Goal: Information Seeking & Learning: Learn about a topic

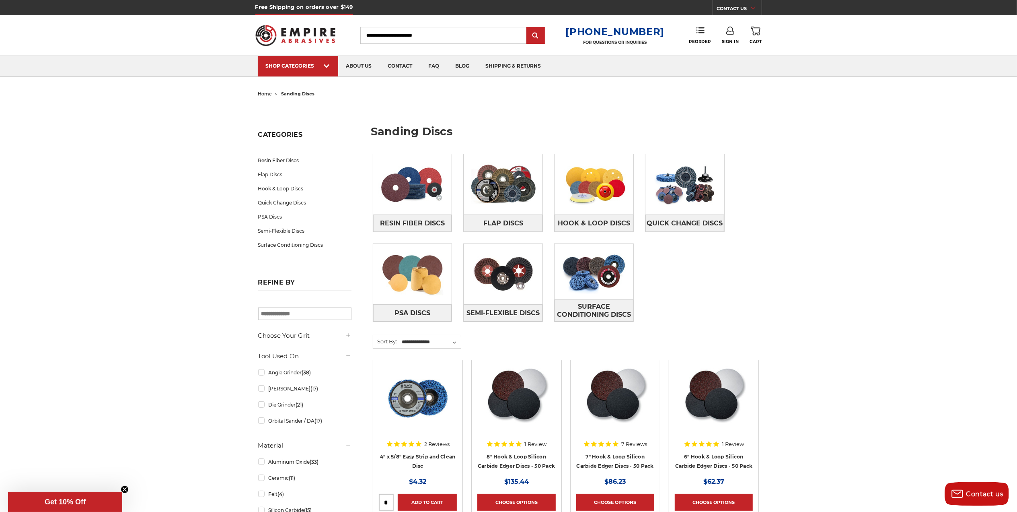
scroll to position [107, 0]
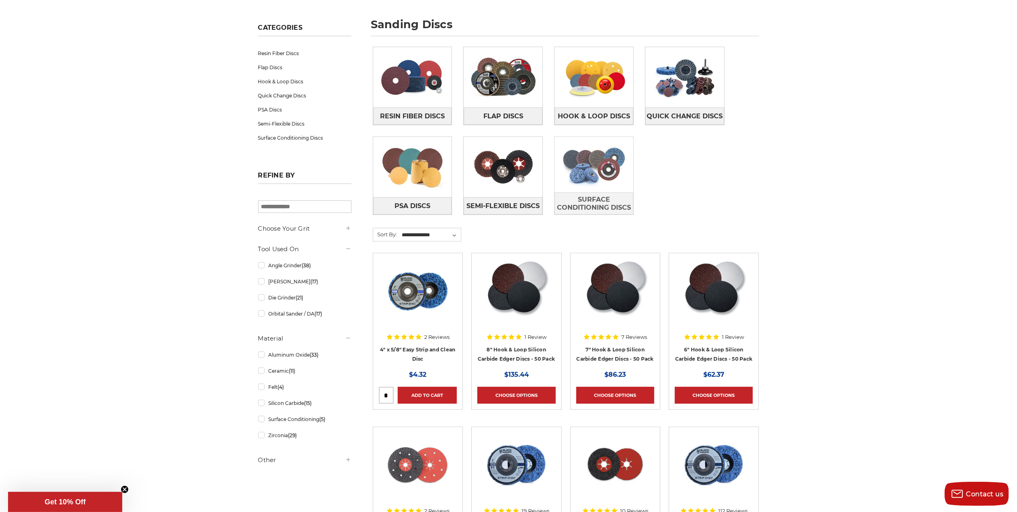
click at [596, 167] on img at bounding box center [594, 165] width 79 height 56
click at [493, 170] on img at bounding box center [503, 167] width 79 height 56
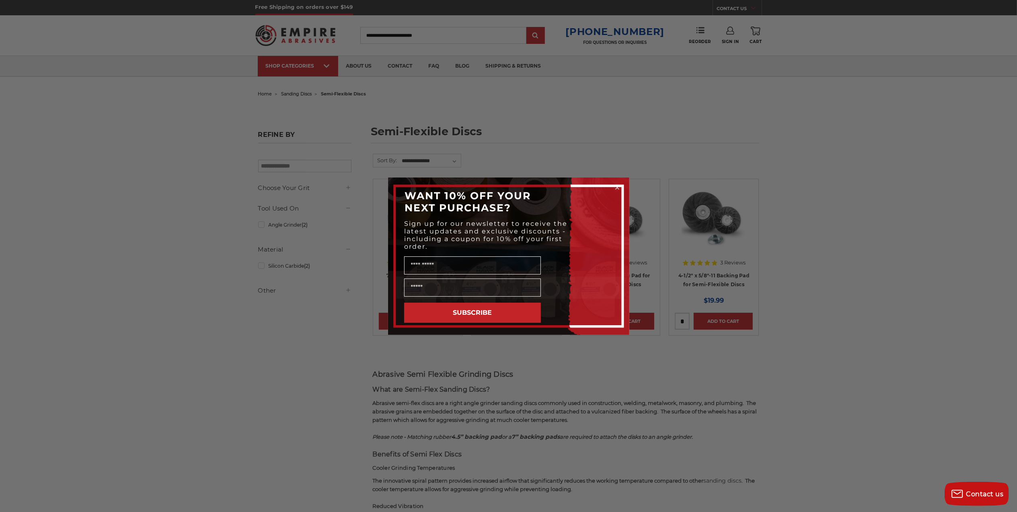
click at [831, 286] on div "Close dialog WANT 10% OFF YOUR NEXT PURCHASE? Sign up for our newsletter to rec…" at bounding box center [508, 256] width 1017 height 512
click at [812, 211] on div "Close dialog WANT 10% OFF YOUR NEXT PURCHASE? Sign up for our newsletter to rec…" at bounding box center [508, 256] width 1017 height 512
click at [613, 187] on circle "Close dialog" at bounding box center [617, 187] width 8 height 8
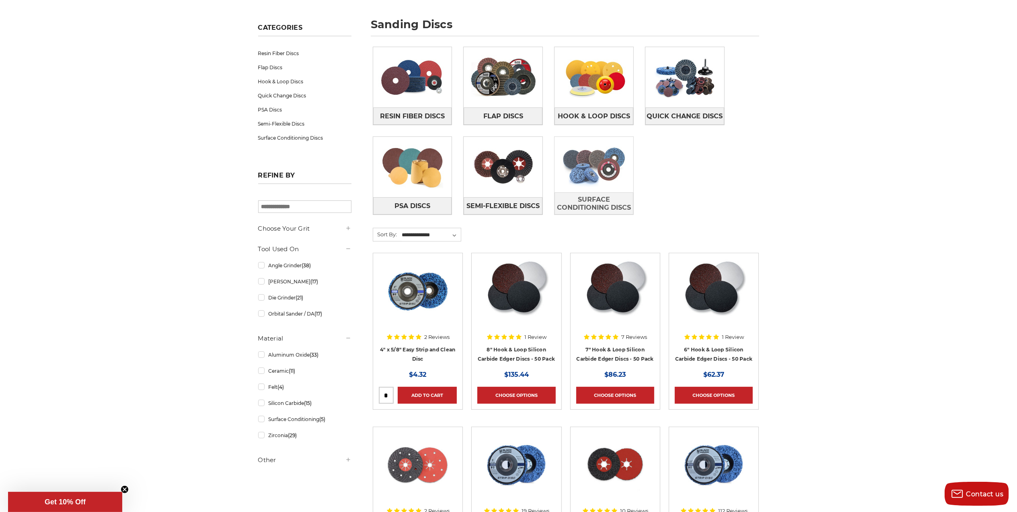
click at [597, 175] on img at bounding box center [594, 165] width 79 height 56
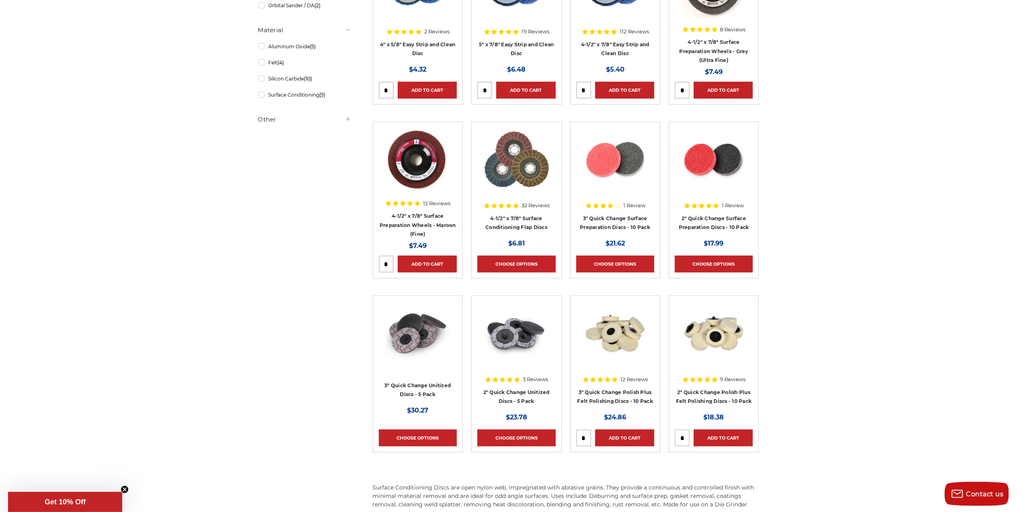
scroll to position [268, 0]
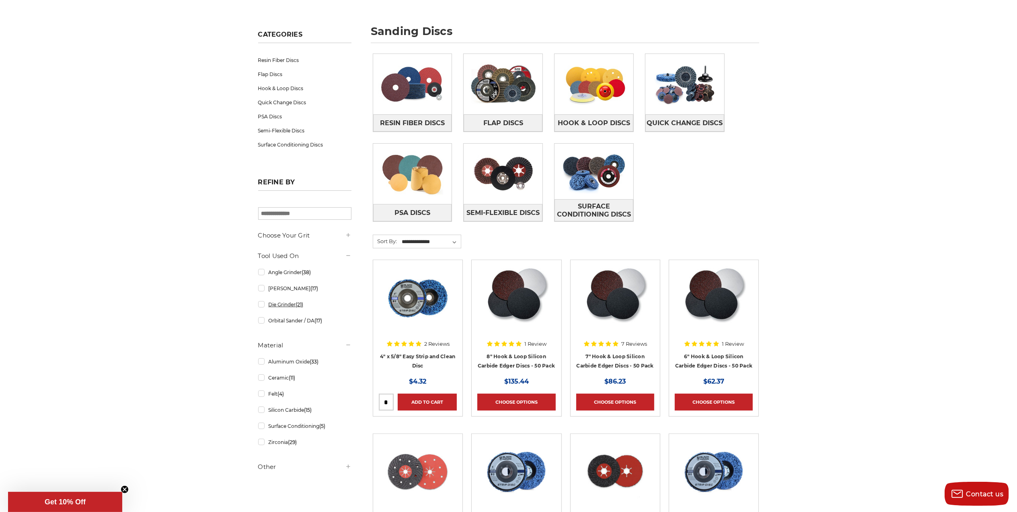
scroll to position [107, 0]
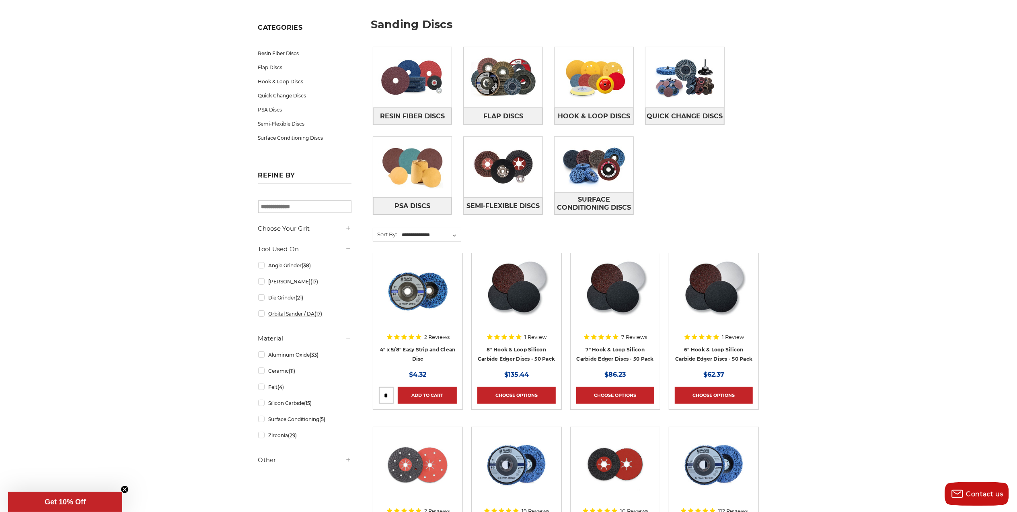
click at [282, 319] on link "Orbital Sander / DA (17)" at bounding box center [304, 313] width 93 height 14
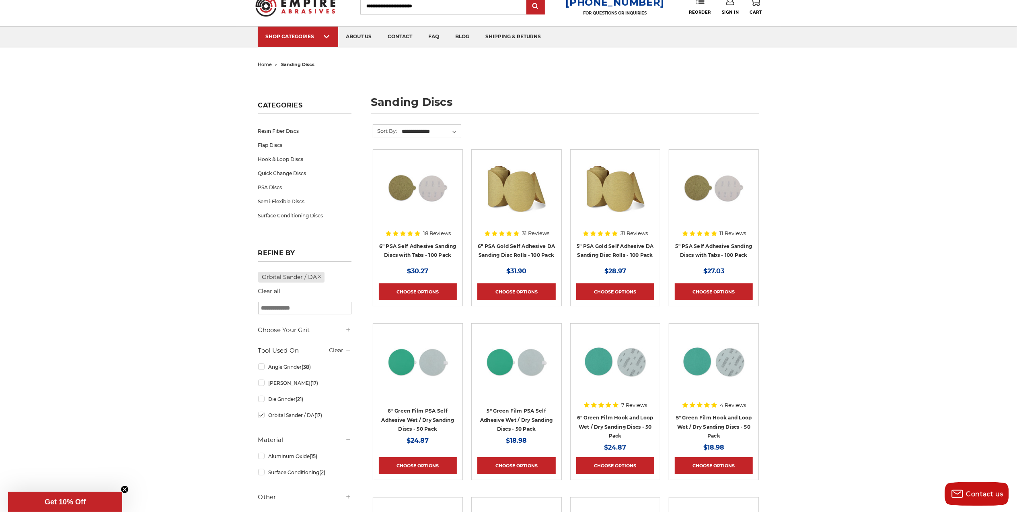
scroll to position [53, 0]
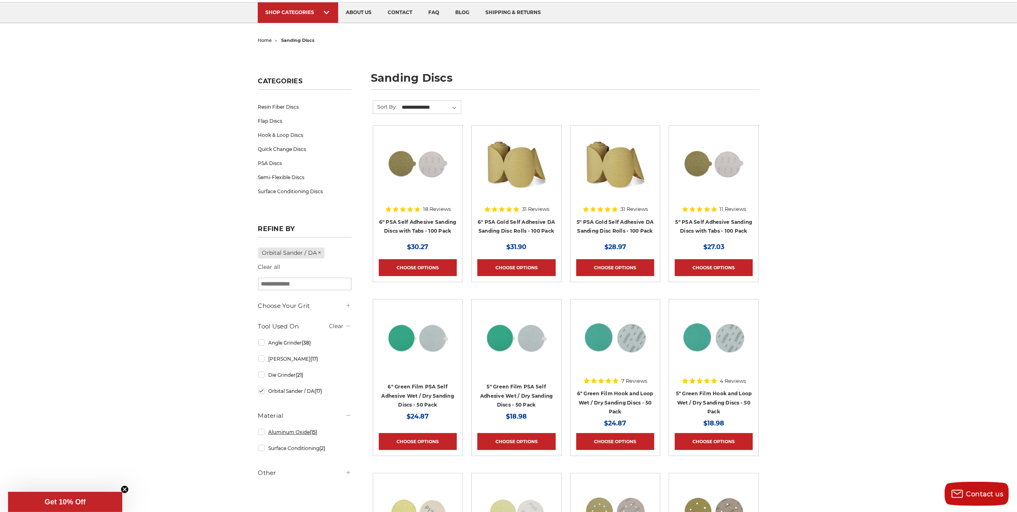
click at [302, 435] on link "Aluminum Oxide (15)" at bounding box center [304, 432] width 93 height 14
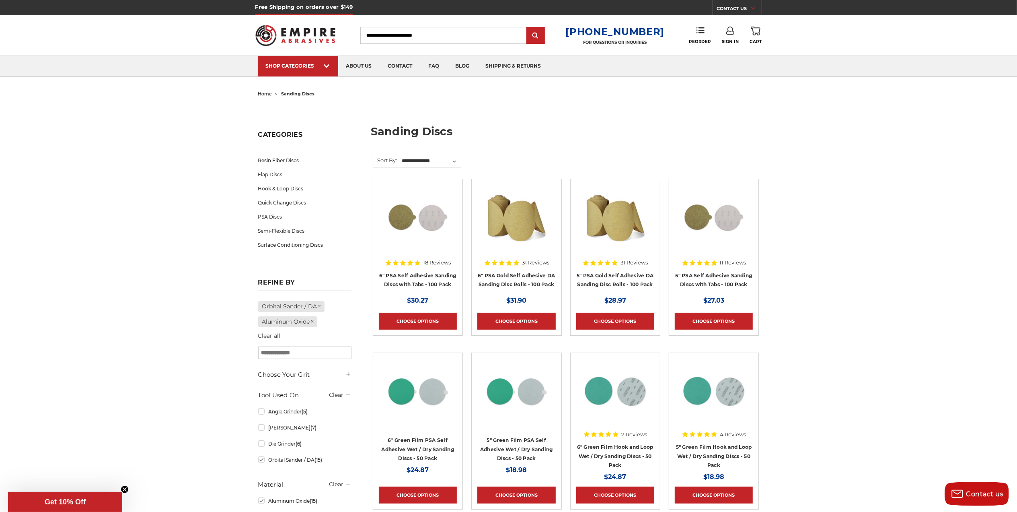
click at [281, 414] on link "Angle Grinder (5)" at bounding box center [304, 411] width 93 height 14
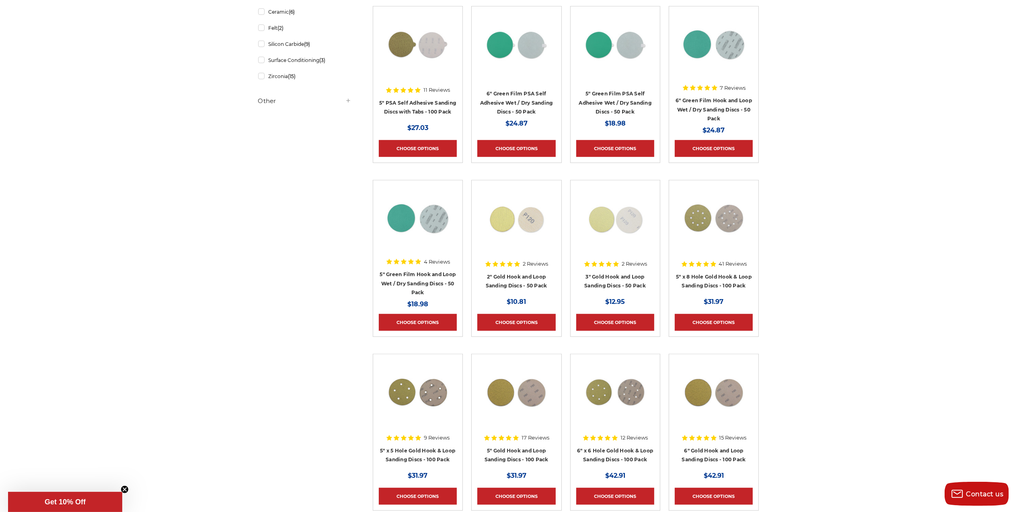
scroll to position [136, 0]
